Goal: Information Seeking & Learning: Learn about a topic

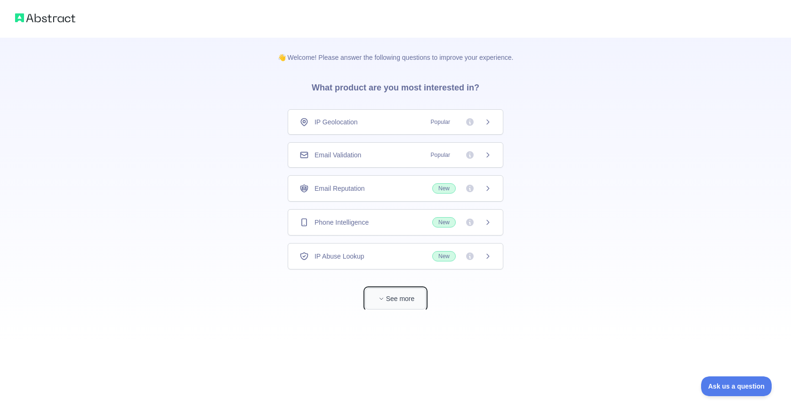
click at [413, 297] on button "See more" at bounding box center [396, 298] width 60 height 21
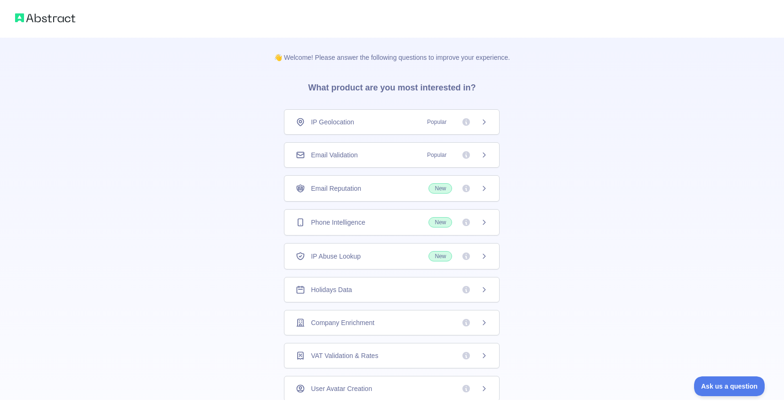
scroll to position [38, 0]
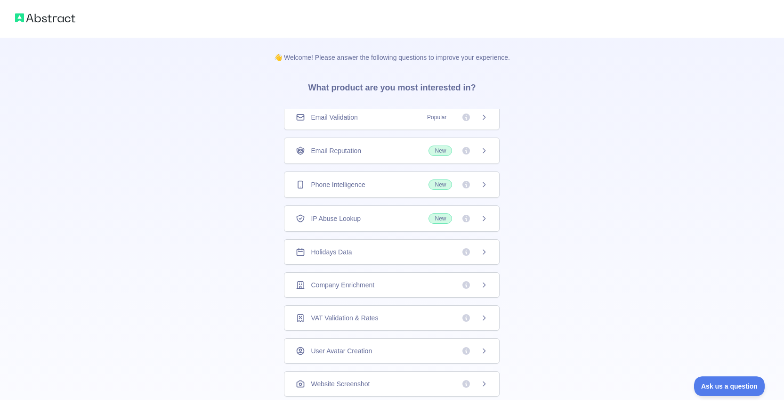
click at [399, 289] on div "Company Enrichment" at bounding box center [392, 284] width 192 height 9
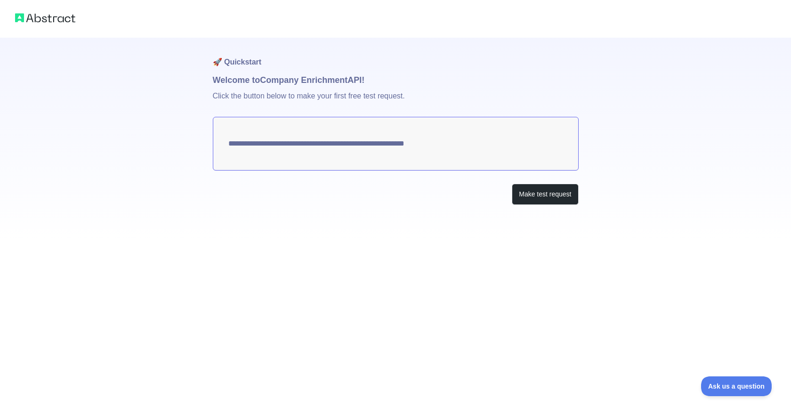
click at [52, 22] on img at bounding box center [45, 17] width 60 height 13
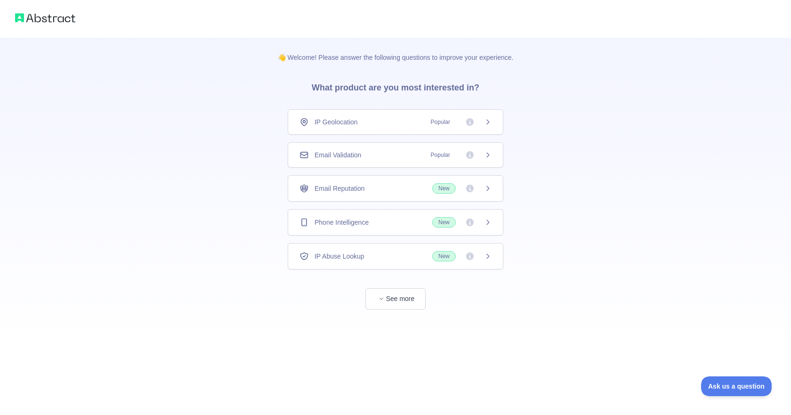
click at [46, 18] on img at bounding box center [45, 17] width 60 height 13
click at [393, 124] on div "IP Geolocation Popular" at bounding box center [396, 121] width 192 height 9
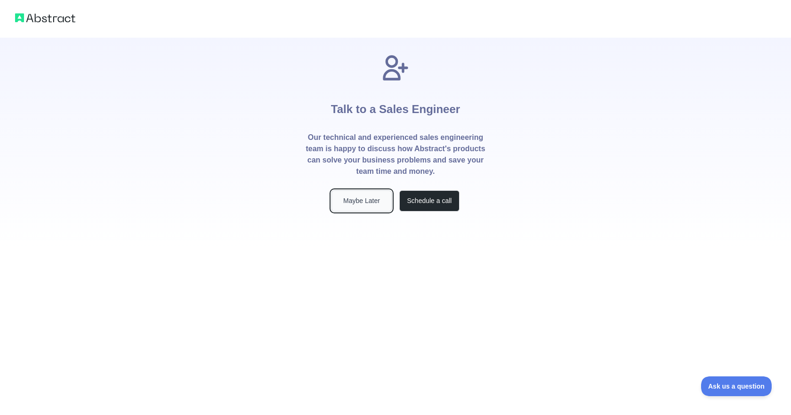
click at [337, 199] on button "Maybe Later" at bounding box center [362, 200] width 60 height 21
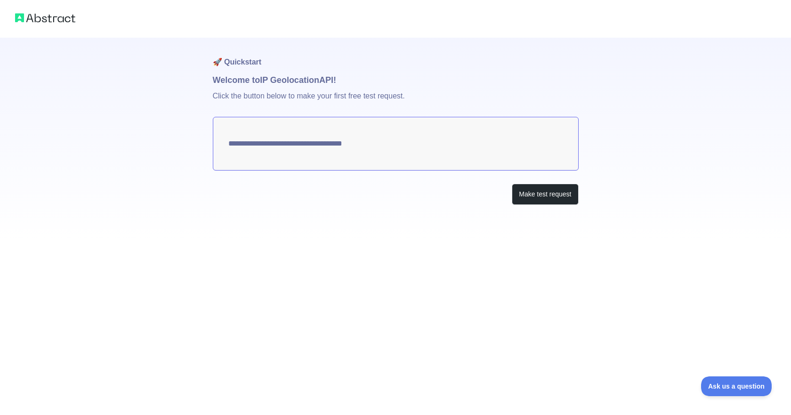
type textarea "**********"
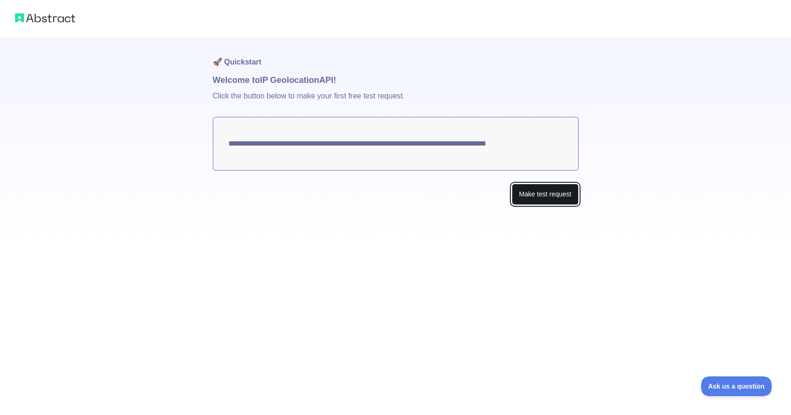
click at [536, 187] on button "Make test request" at bounding box center [545, 194] width 66 height 21
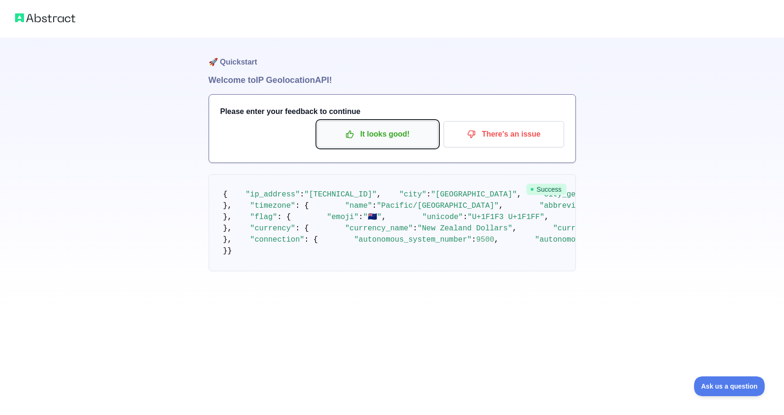
click at [340, 135] on p "It looks good!" at bounding box center [378, 134] width 106 height 16
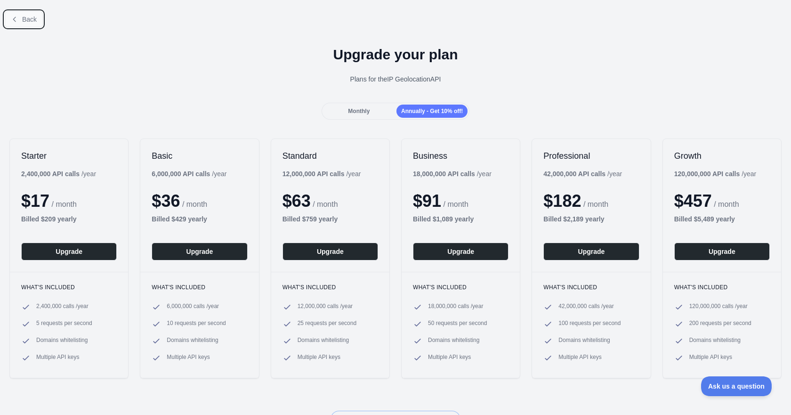
click at [22, 25] on button "Back" at bounding box center [24, 19] width 38 height 16
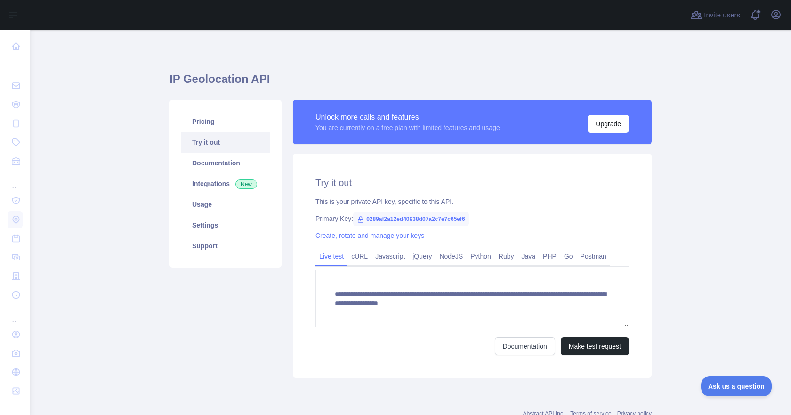
click at [406, 220] on span "0289af2a12ed40938d07a2c7e7c65ef6" at bounding box center [411, 219] width 116 height 14
copy span "0289af2a12ed40938d07a2c7e7c65ef6"
click at [205, 222] on link "Settings" at bounding box center [225, 225] width 89 height 21
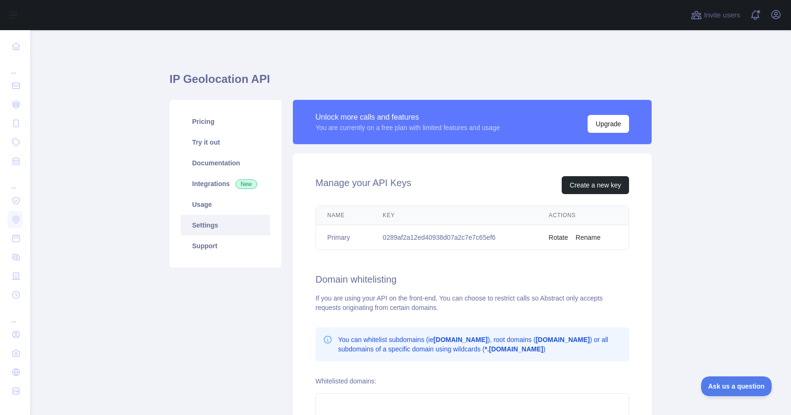
click at [407, 240] on td "0289af2a12ed40938d07a2c7e7c65ef6" at bounding box center [455, 237] width 166 height 25
copy td "0289af2a12ed40938d07a2c7e7c65ef6"
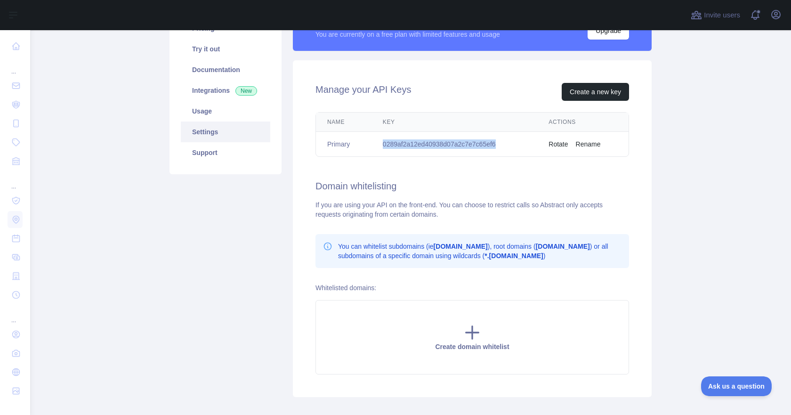
scroll to position [94, 0]
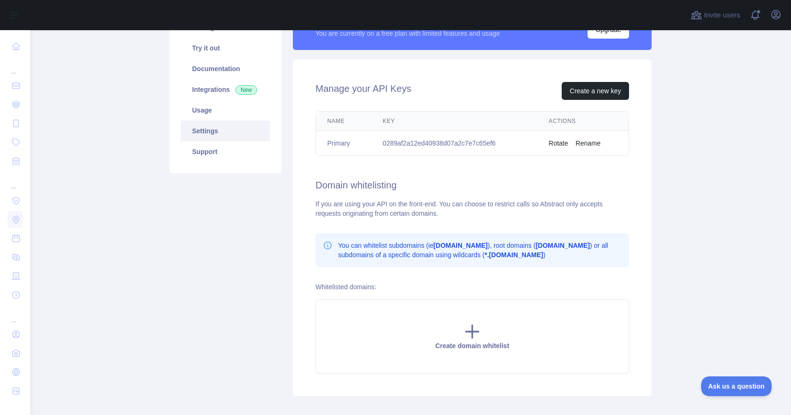
click at [592, 193] on div "Manage your API Keys Create a new key Name Key Actions Primary 0289af2a12ed4093…" at bounding box center [472, 227] width 359 height 337
